Goal: Task Accomplishment & Management: Use online tool/utility

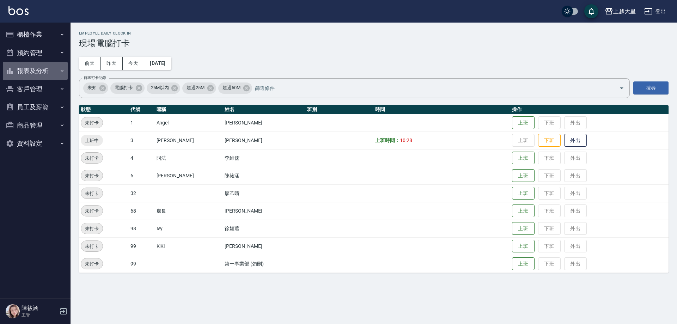
click at [59, 74] on button "報表及分析" at bounding box center [35, 71] width 65 height 18
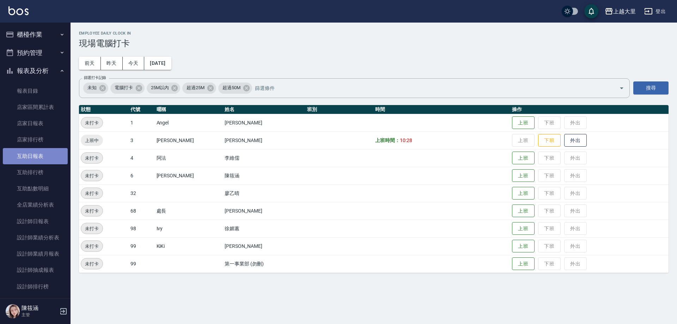
click at [42, 157] on link "互助日報表" at bounding box center [35, 156] width 65 height 16
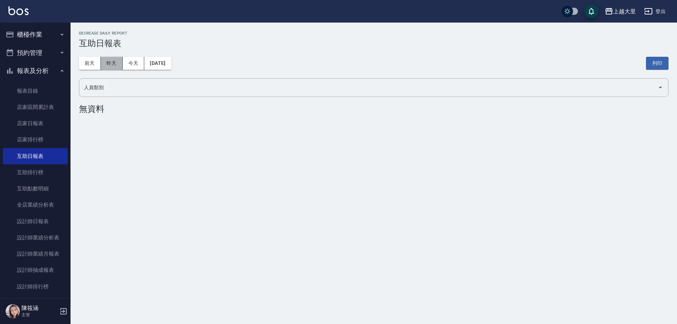
click at [109, 65] on button "昨天" at bounding box center [112, 63] width 22 height 13
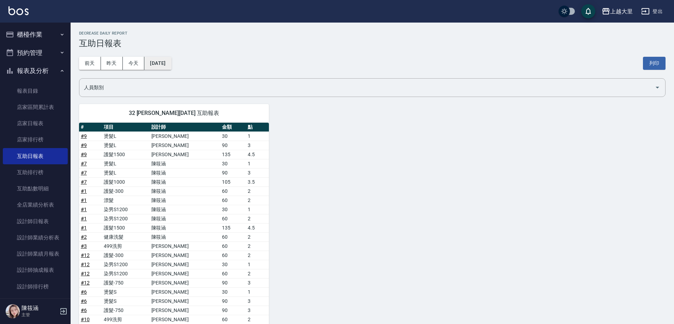
click at [171, 60] on button "[DATE]" at bounding box center [157, 63] width 27 height 13
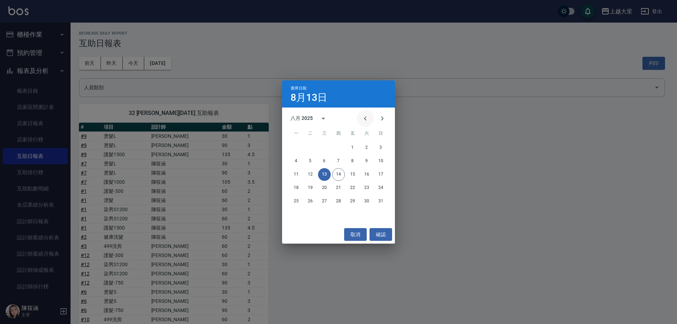
click at [360, 116] on button "Previous month" at bounding box center [365, 118] width 17 height 17
click at [339, 207] on button "31" at bounding box center [338, 201] width 13 height 13
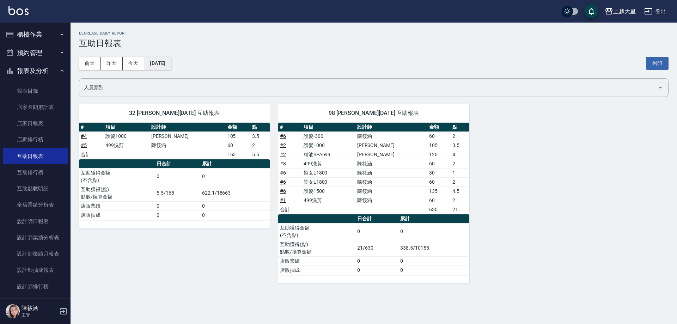
click at [165, 64] on button "[DATE]" at bounding box center [157, 63] width 27 height 13
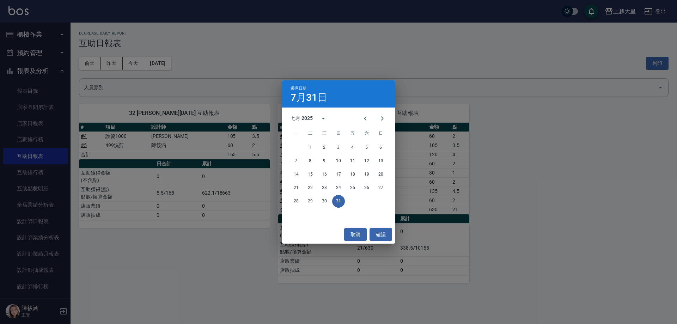
click at [207, 90] on div "選擇日期 [DATE] 七月 2025 一 二 三 四 五 六 日 1 2 3 4 5 6 7 8 9 10 11 12 13 14 15 16 17 18 …" at bounding box center [338, 162] width 677 height 324
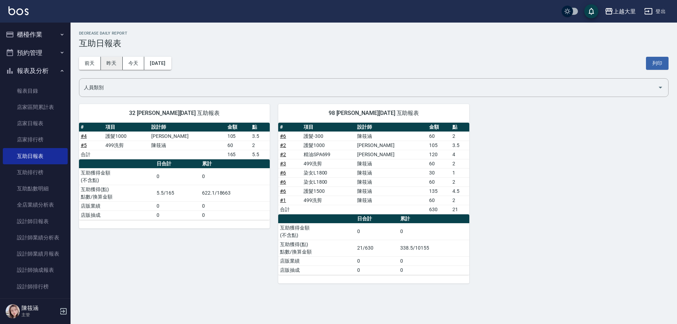
click at [121, 61] on button "昨天" at bounding box center [112, 63] width 22 height 13
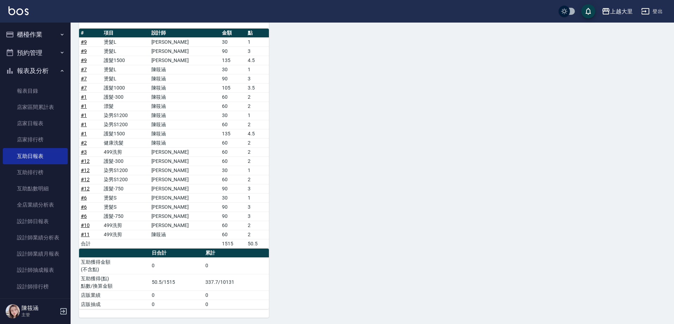
scroll to position [96, 0]
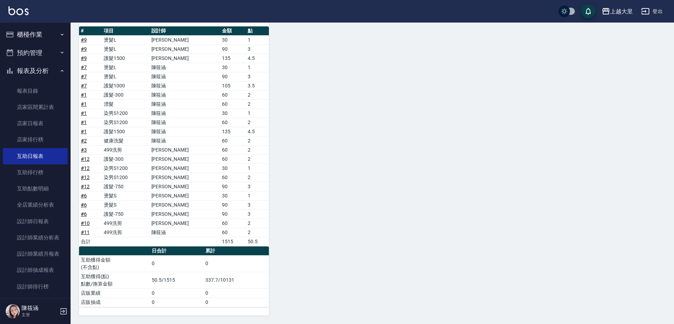
click at [52, 33] on button "櫃檯作業" at bounding box center [35, 34] width 65 height 18
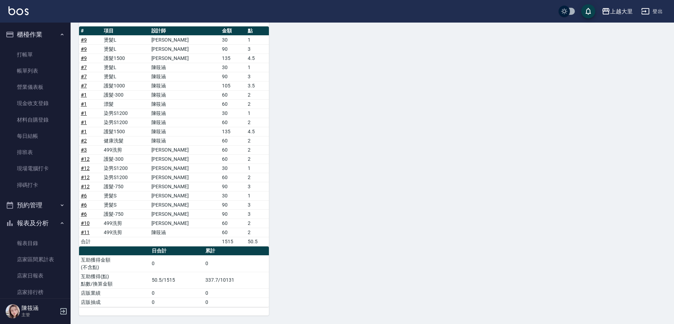
click at [53, 227] on button "報表及分析" at bounding box center [35, 223] width 65 height 18
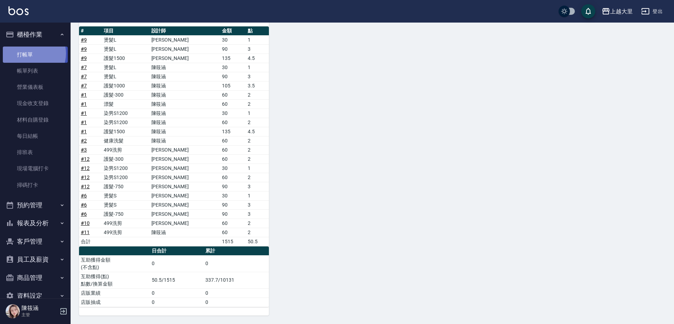
click at [29, 53] on link "打帳單" at bounding box center [35, 55] width 65 height 16
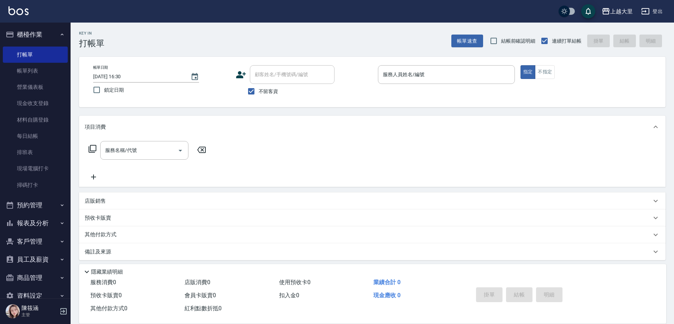
click at [509, 44] on span "結帳前確認明細" at bounding box center [518, 40] width 35 height 7
click at [501, 44] on input "結帳前確認明細" at bounding box center [493, 41] width 15 height 15
checkbox input "true"
click at [415, 66] on div "服務人員姓名/編號" at bounding box center [446, 74] width 137 height 19
click at [314, 124] on div "項目消費" at bounding box center [368, 126] width 566 height 7
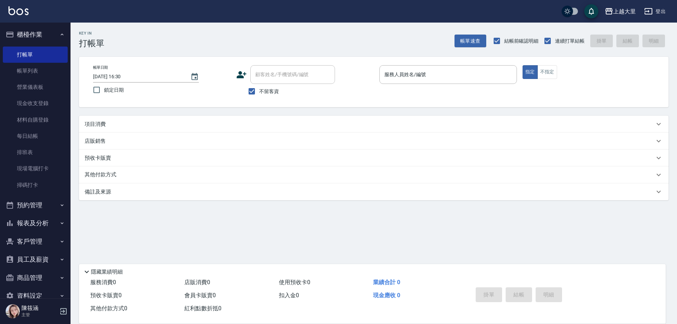
click at [230, 115] on div "Key In 打帳單 帳單速查 結帳前確認明細 連續打單結帳 掛單 結帳 明細 帳單日期 [DATE] 16:30 鎖定日期 顧客姓名/手機號碼/編號 顧客姓…" at bounding box center [374, 145] width 607 height 245
click at [236, 123] on div "項目消費" at bounding box center [370, 124] width 570 height 7
